Goal: Transaction & Acquisition: Book appointment/travel/reservation

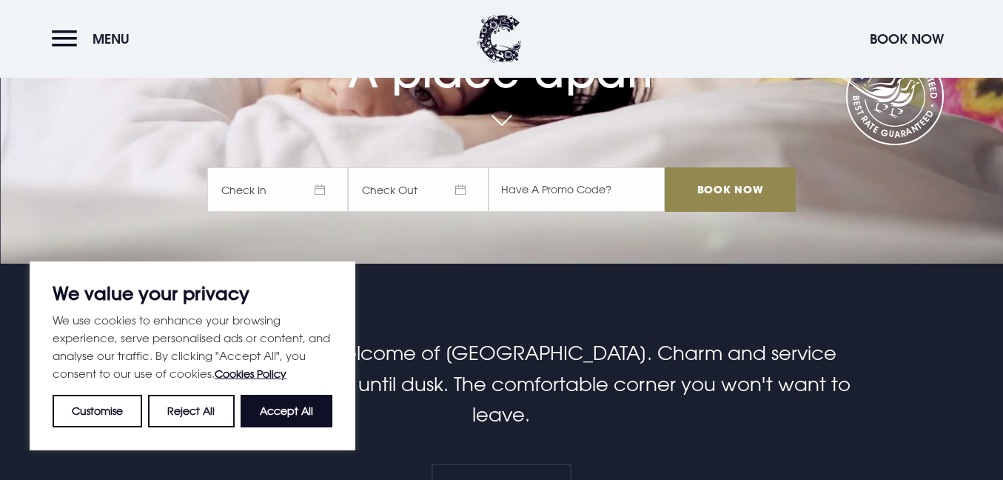
click at [324, 186] on span "Check In" at bounding box center [277, 189] width 141 height 44
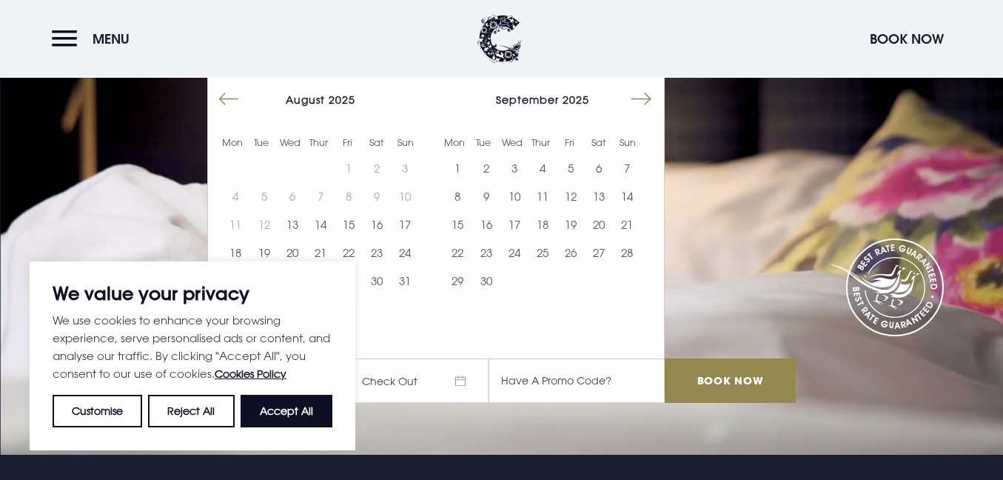
scroll to position [0, 0]
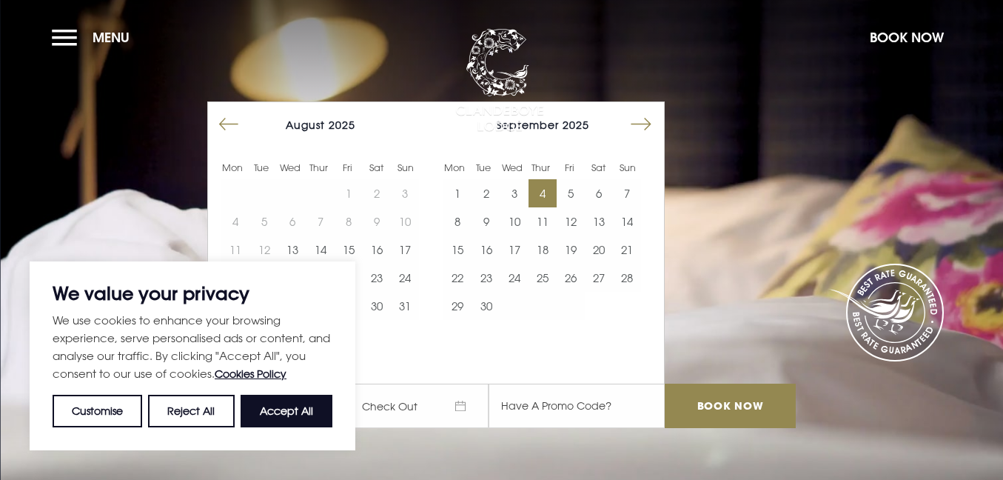
click at [553, 189] on button "4" at bounding box center [542, 193] width 28 height 28
click at [544, 187] on button "4" at bounding box center [542, 193] width 28 height 28
click at [95, 408] on button "Customise" at bounding box center [98, 410] width 90 height 33
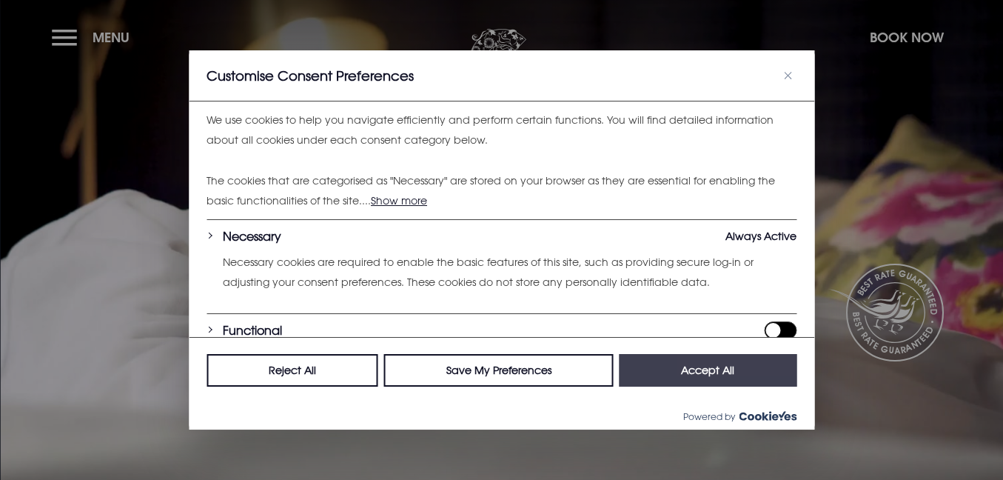
click at [662, 374] on button "Accept All" at bounding box center [708, 370] width 178 height 33
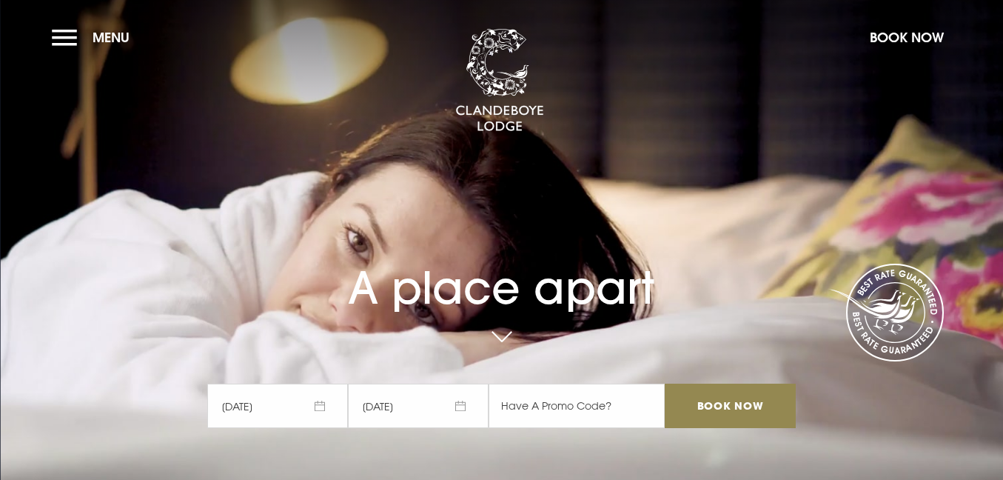
checkbox input "true"
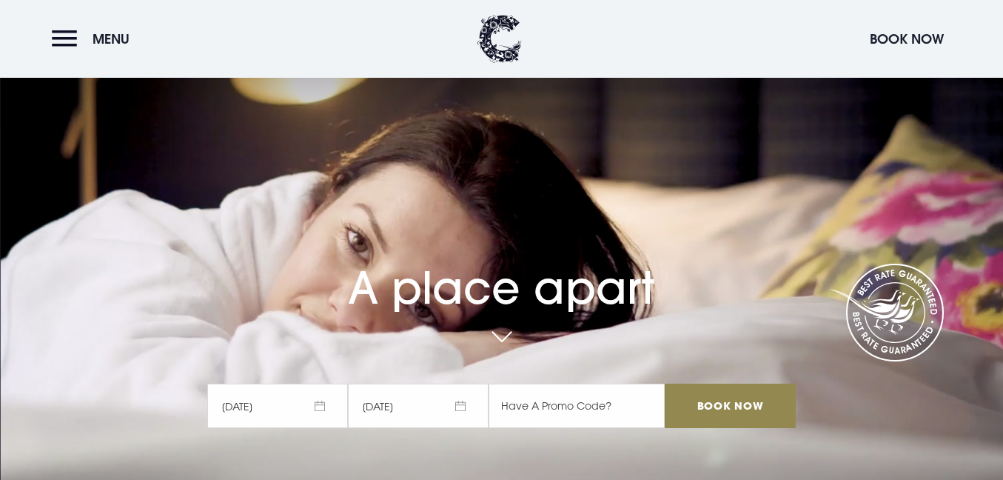
scroll to position [240, 0]
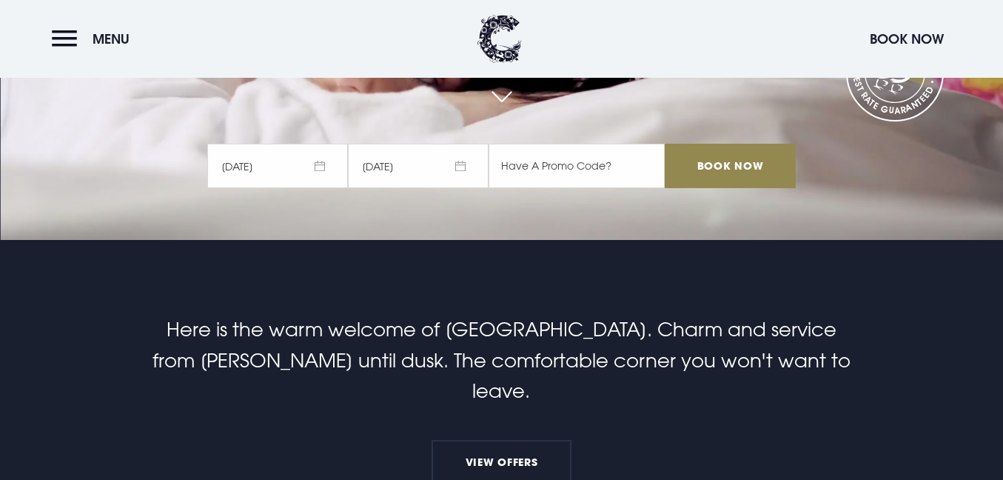
click at [467, 164] on span "[DATE]" at bounding box center [418, 166] width 141 height 44
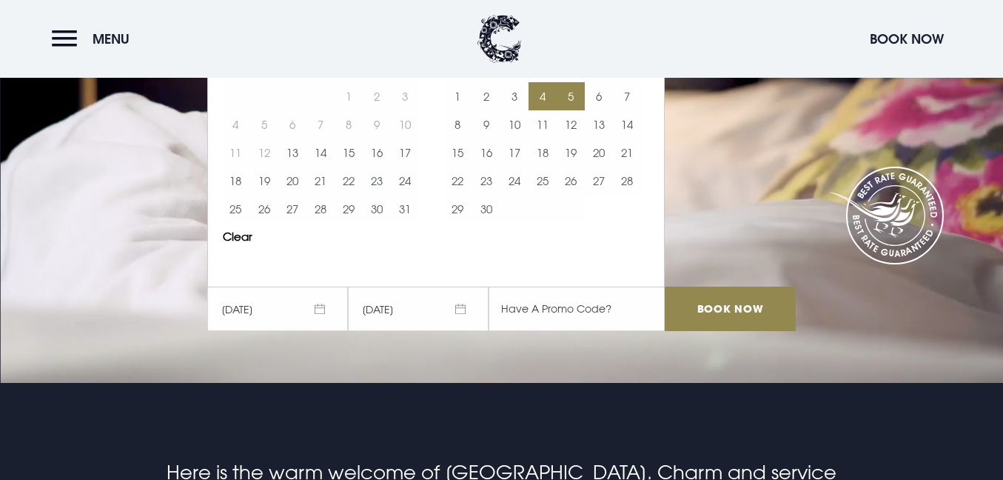
scroll to position [0, 0]
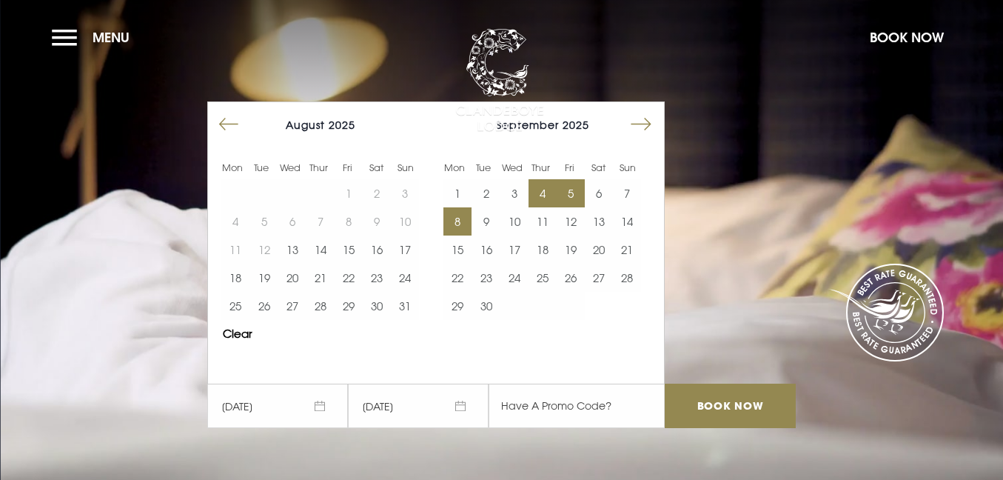
click at [462, 221] on button "8" at bounding box center [457, 221] width 28 height 28
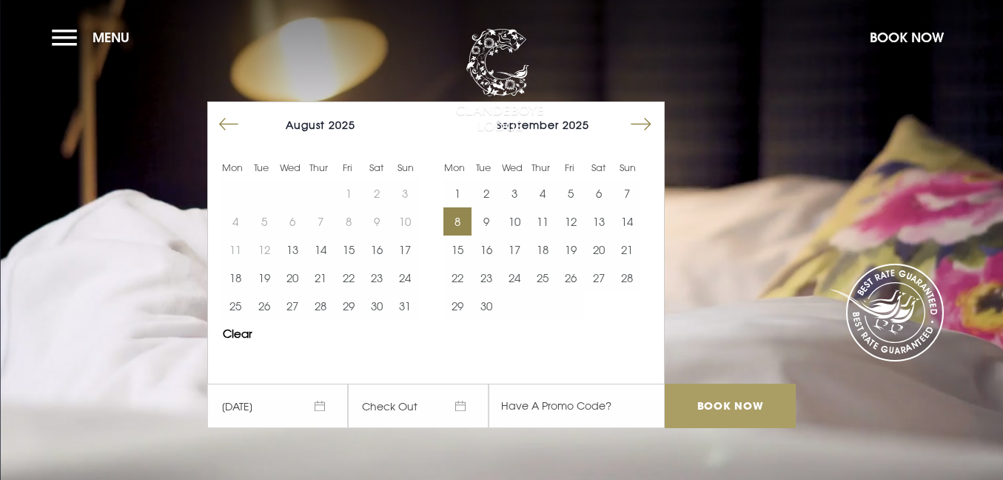
click at [716, 403] on input "Book Now" at bounding box center [730, 405] width 130 height 44
